Goal: Register for event/course

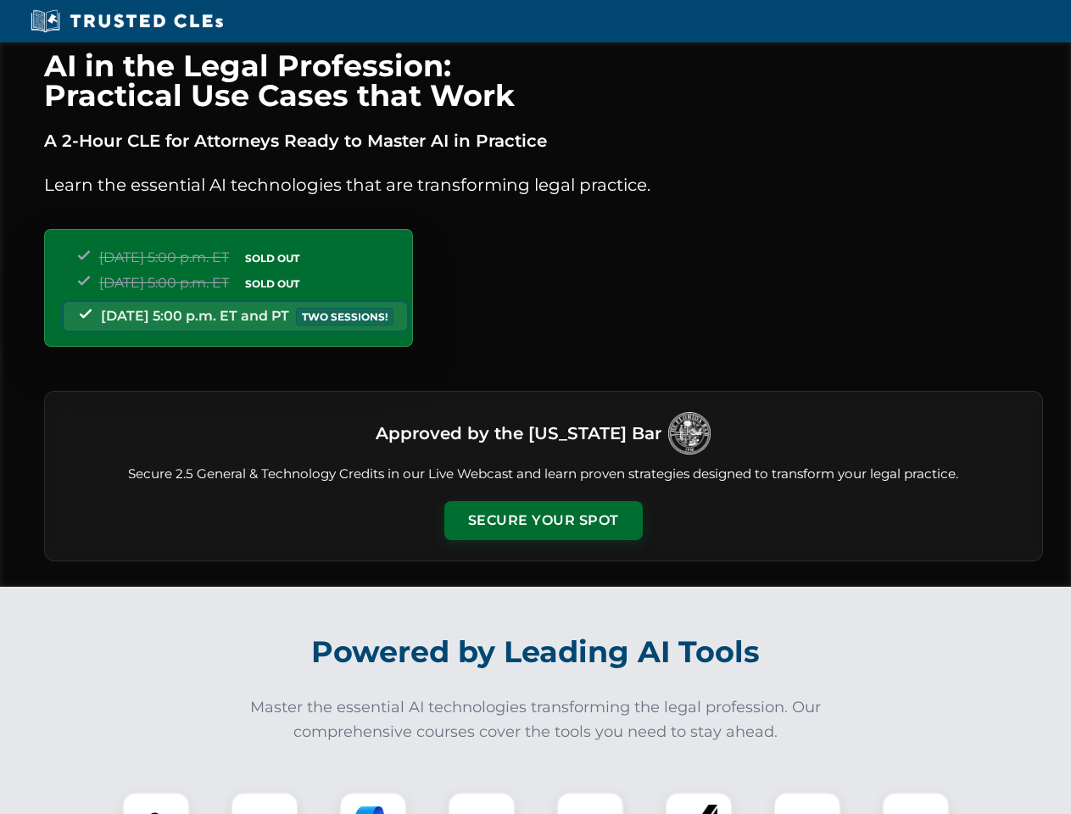
click at [542, 520] on button "Secure Your Spot" at bounding box center [543, 520] width 198 height 39
click at [156, 803] on img at bounding box center [155, 825] width 49 height 49
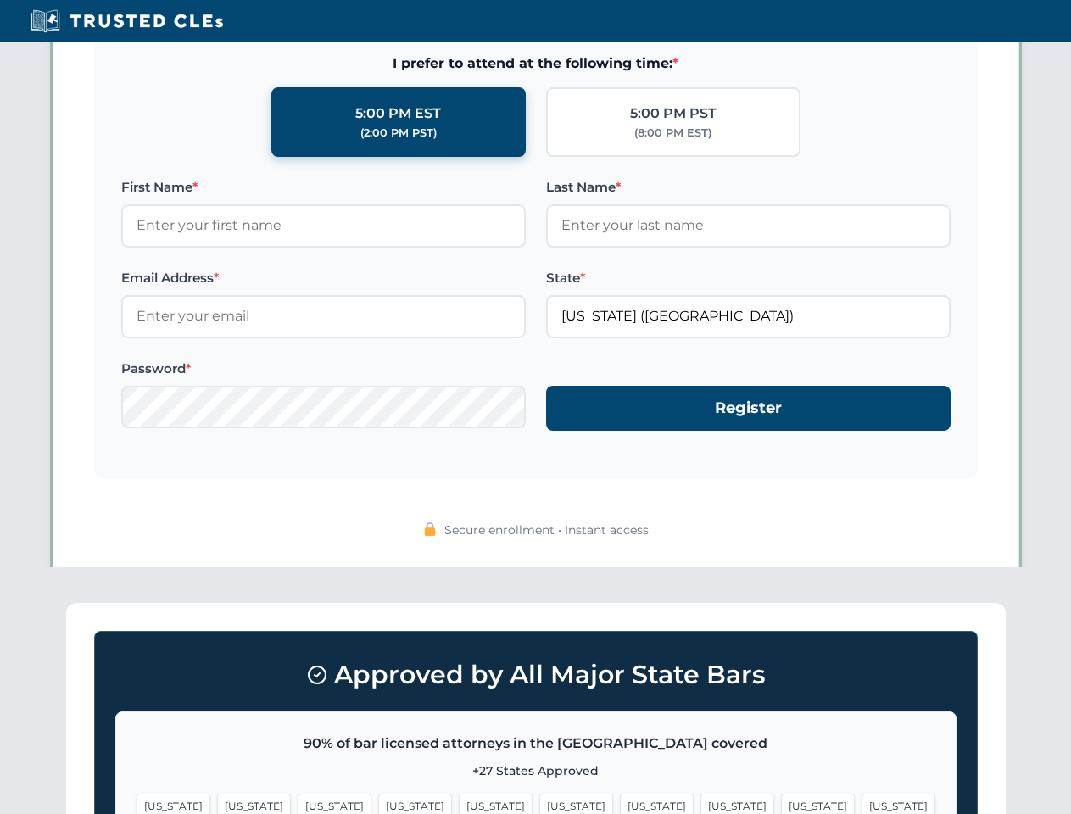
click at [781, 803] on span "[US_STATE]" at bounding box center [818, 805] width 74 height 25
